Goal: Register for event/course

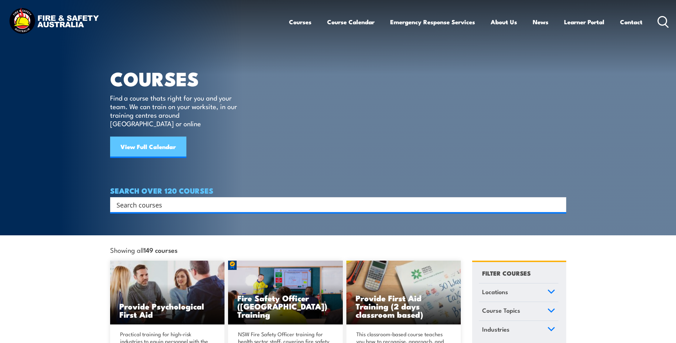
click at [159, 137] on link "View Full Calendar" at bounding box center [148, 147] width 76 height 21
click at [145, 139] on link "View Full Calendar" at bounding box center [148, 147] width 76 height 21
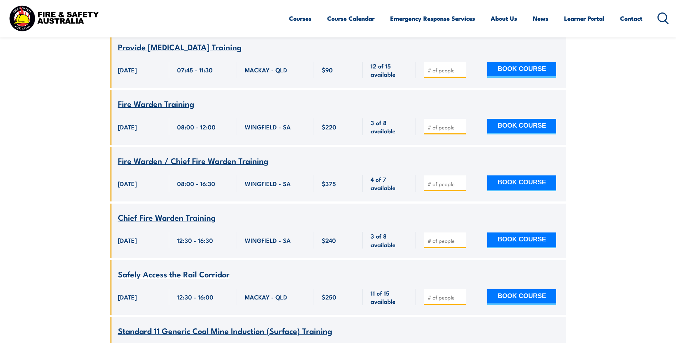
scroll to position [214, 0]
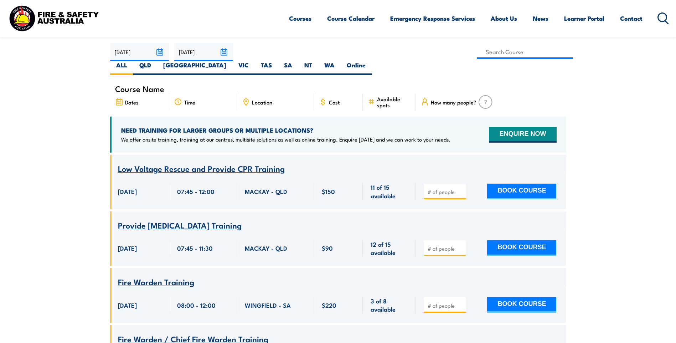
click at [258, 99] on span "Location" at bounding box center [262, 102] width 20 height 6
click at [245, 98] on icon at bounding box center [246, 102] width 8 height 8
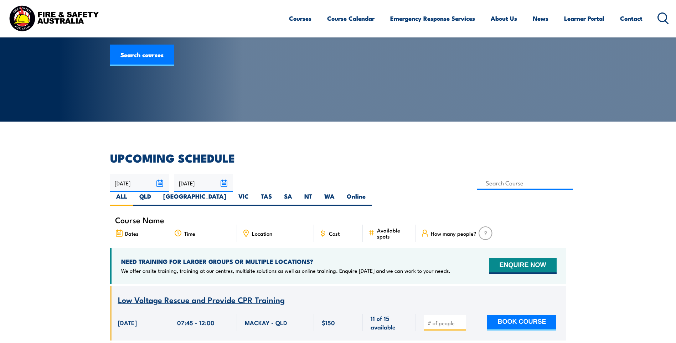
scroll to position [71, 0]
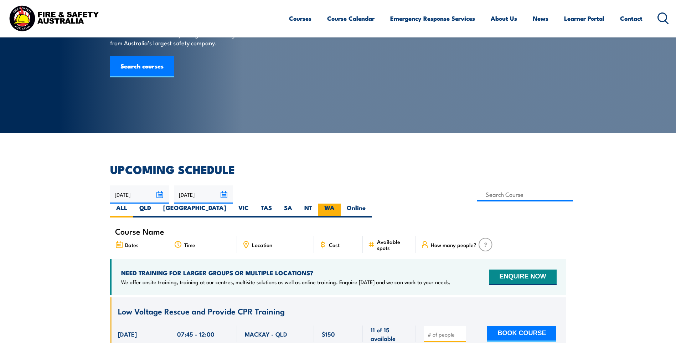
click at [341, 204] on label "WA" at bounding box center [329, 211] width 22 height 14
click at [339, 204] on input "WA" at bounding box center [337, 206] width 5 height 5
radio input "true"
